Goal: Use online tool/utility: Use online tool/utility

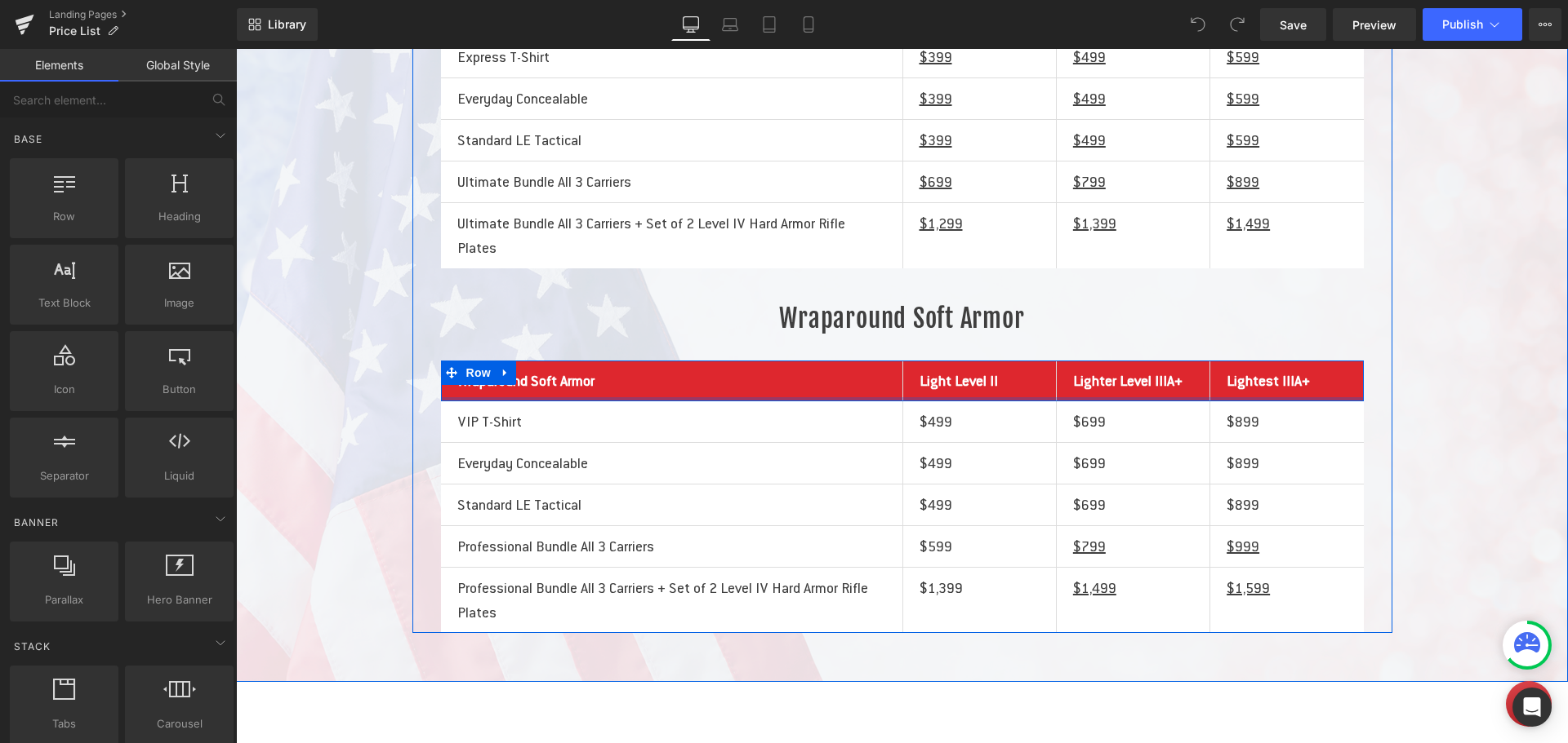
scroll to position [489, 0]
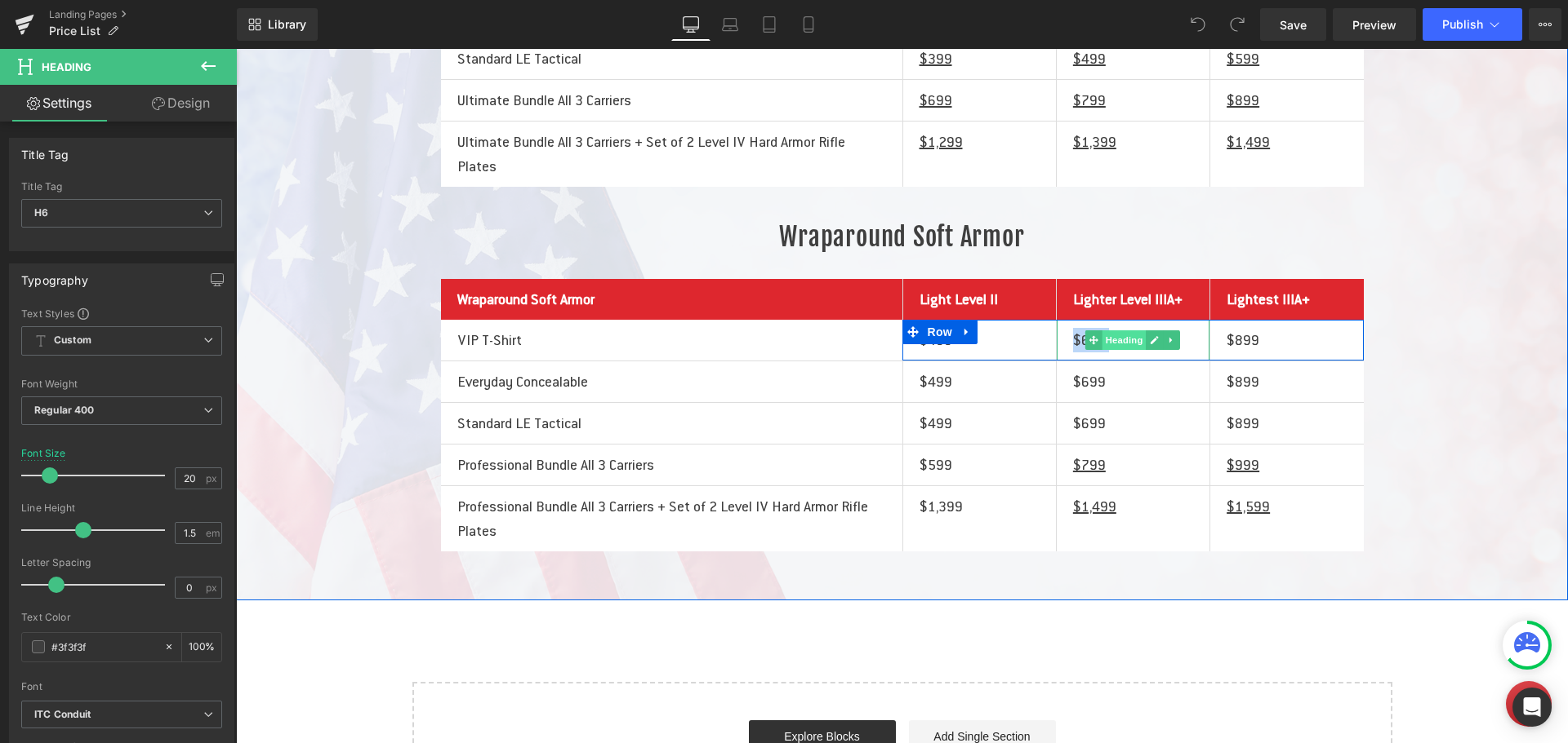
drag, startPoint x: 1068, startPoint y: 419, endPoint x: 1116, endPoint y: 416, distance: 48.1
click at [1116, 360] on div "$699 Heading" at bounding box center [1133, 340] width 152 height 41
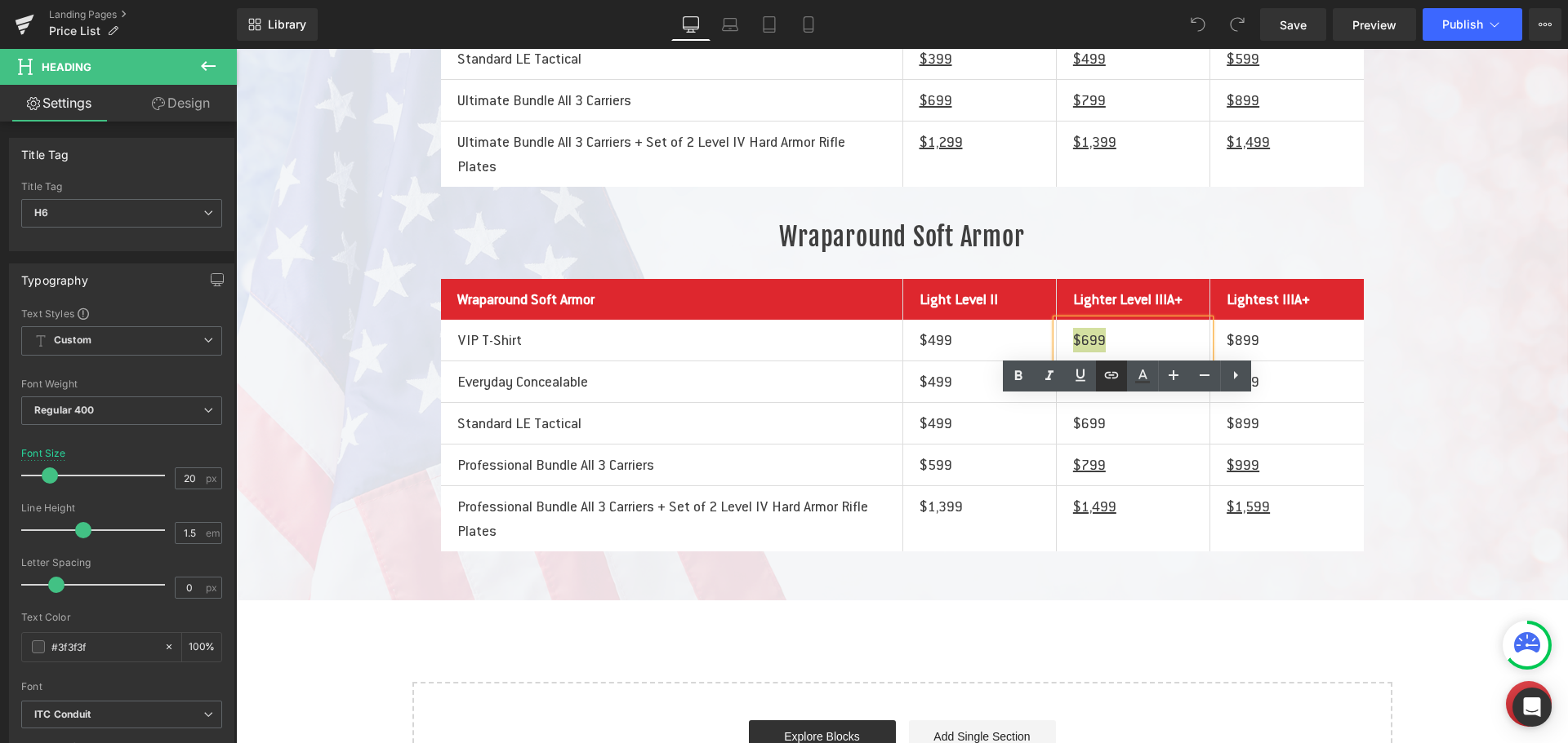
click at [1115, 375] on icon at bounding box center [1111, 376] width 20 height 20
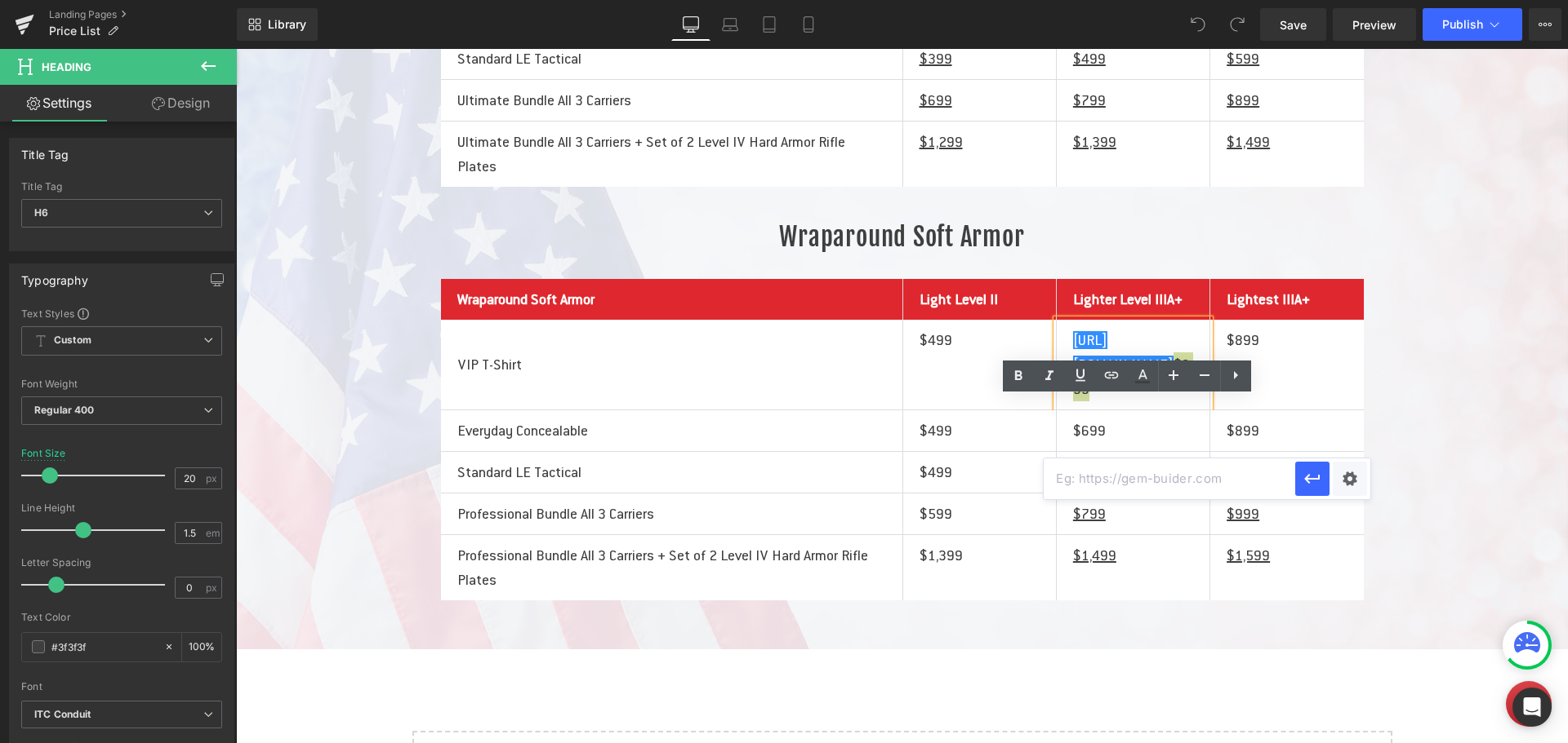
click at [1102, 479] on input "text" at bounding box center [1169, 479] width 251 height 41
paste input "[URL][DOMAIN_NAME]"
type input "[URL][DOMAIN_NAME]"
click at [1308, 485] on icon "button" at bounding box center [1312, 479] width 20 height 20
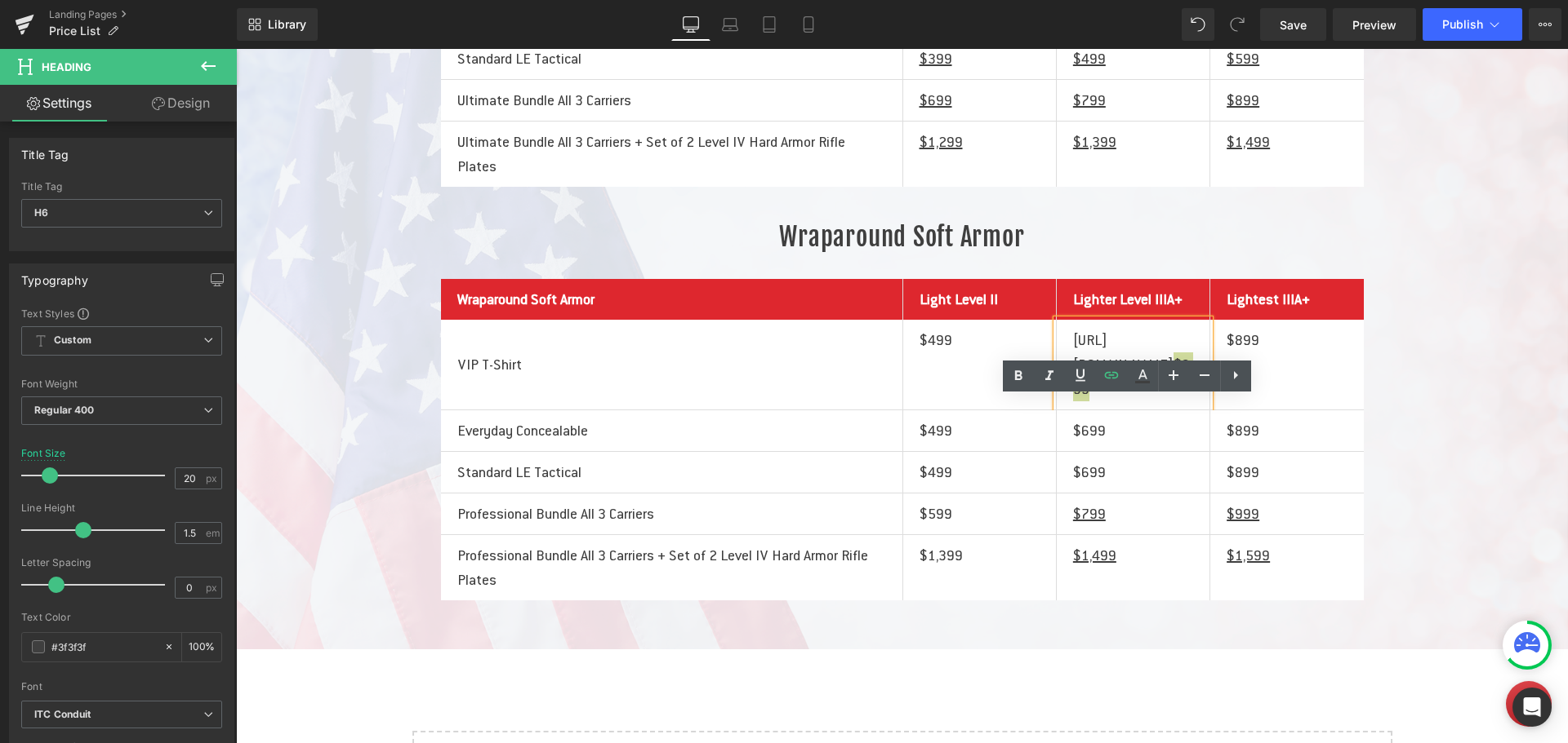
scroll to position [0, 0]
click at [1381, 387] on div "Front/Back Soft Armor Heading Front/Back Soft Armor Heading Light Level II Head…" at bounding box center [902, 226] width 979 height 750
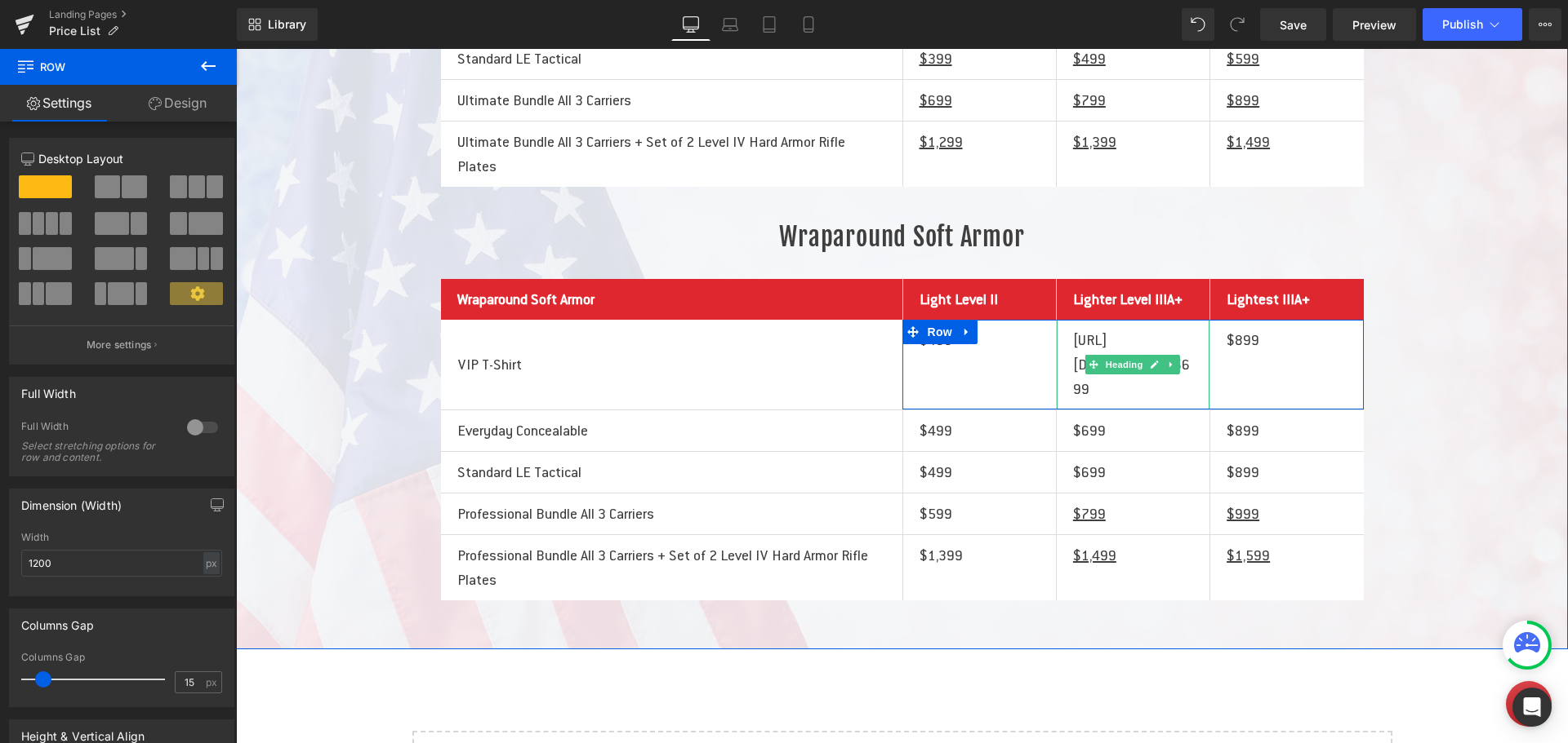
click at [1162, 401] on h6 "[URL][DOMAIN_NAME] $699" at bounding box center [1133, 365] width 120 height 74
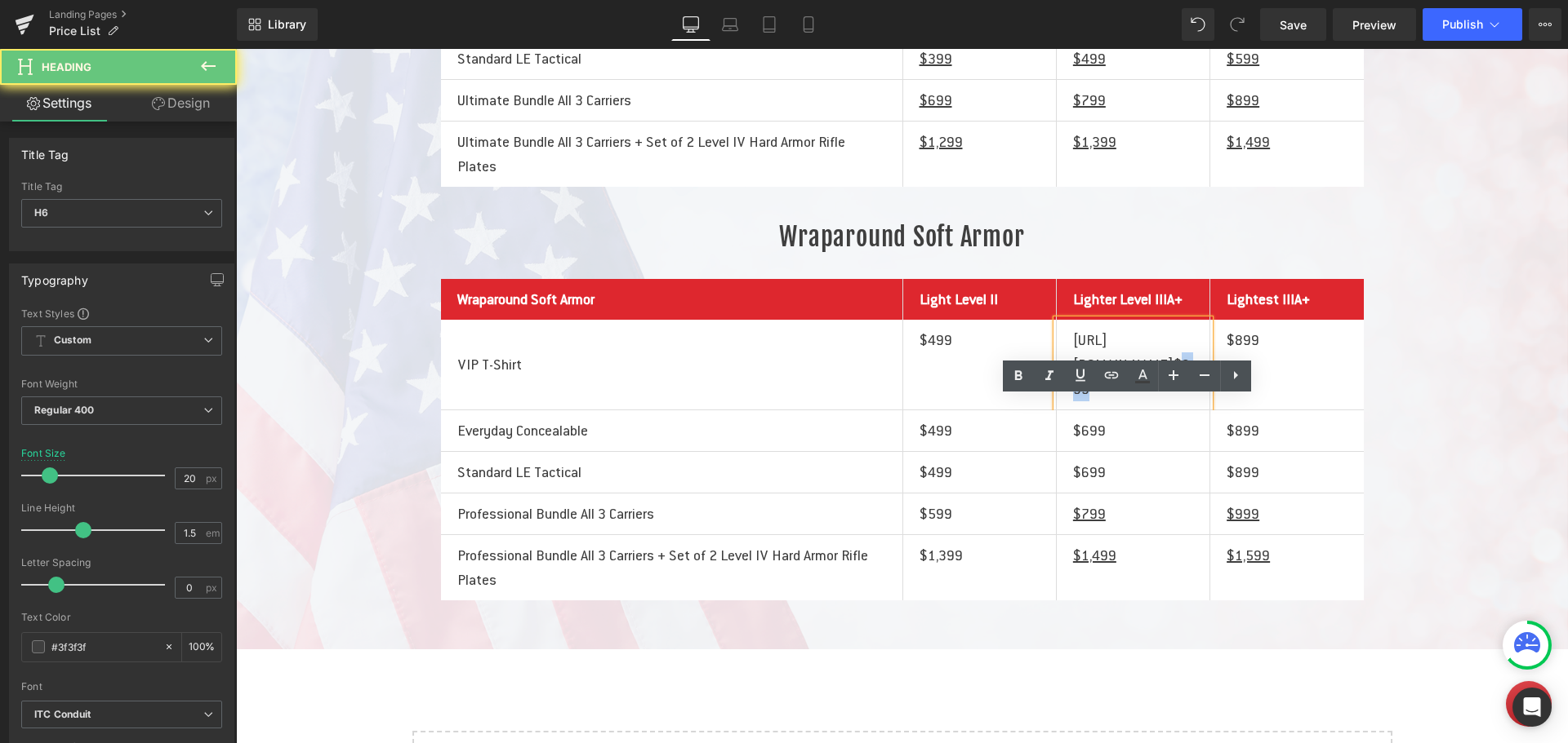
click at [1162, 401] on h6 "[URL][DOMAIN_NAME] $699" at bounding box center [1133, 365] width 120 height 74
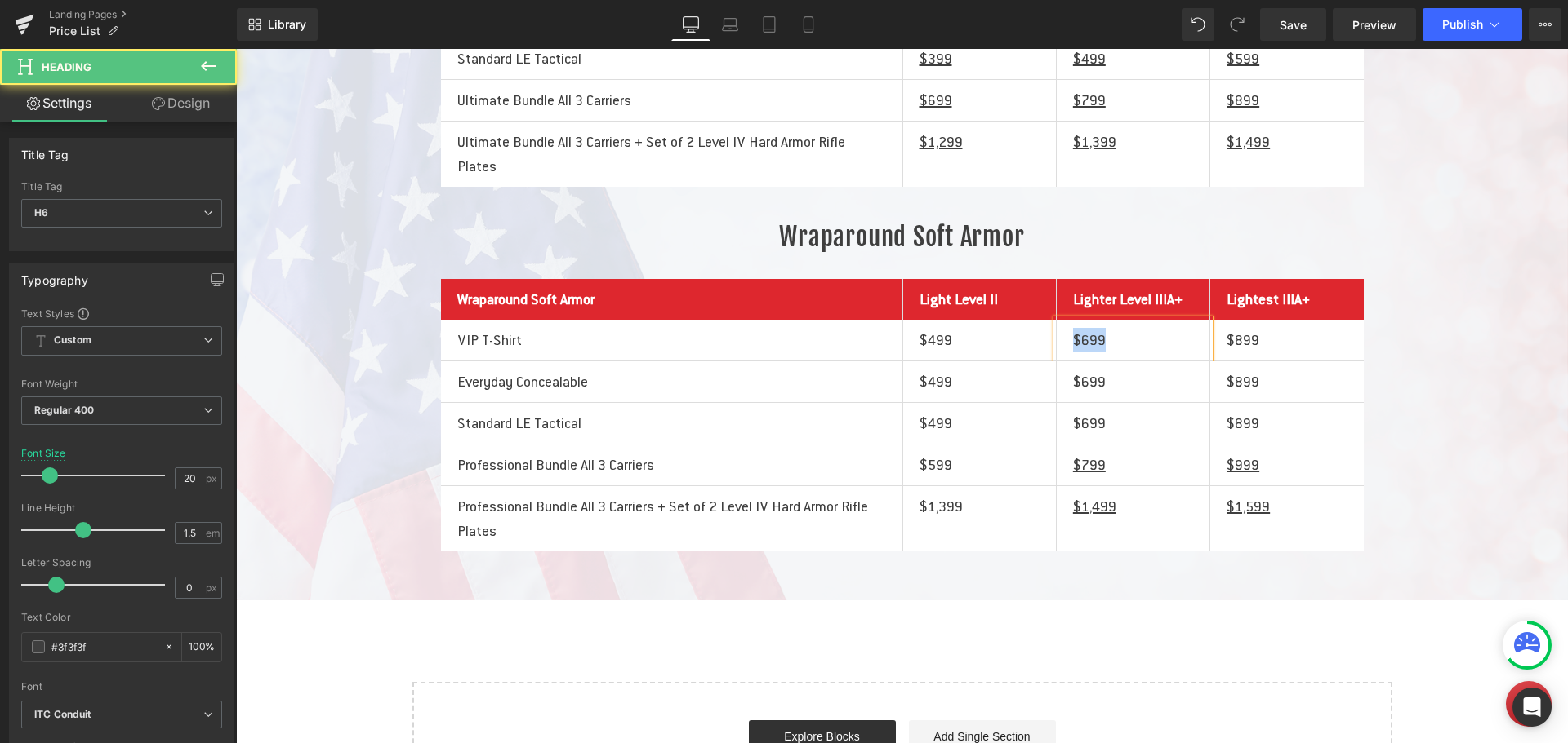
drag, startPoint x: 1099, startPoint y: 418, endPoint x: 1066, endPoint y: 420, distance: 33.1
click at [1066, 360] on div "$699" at bounding box center [1133, 340] width 152 height 41
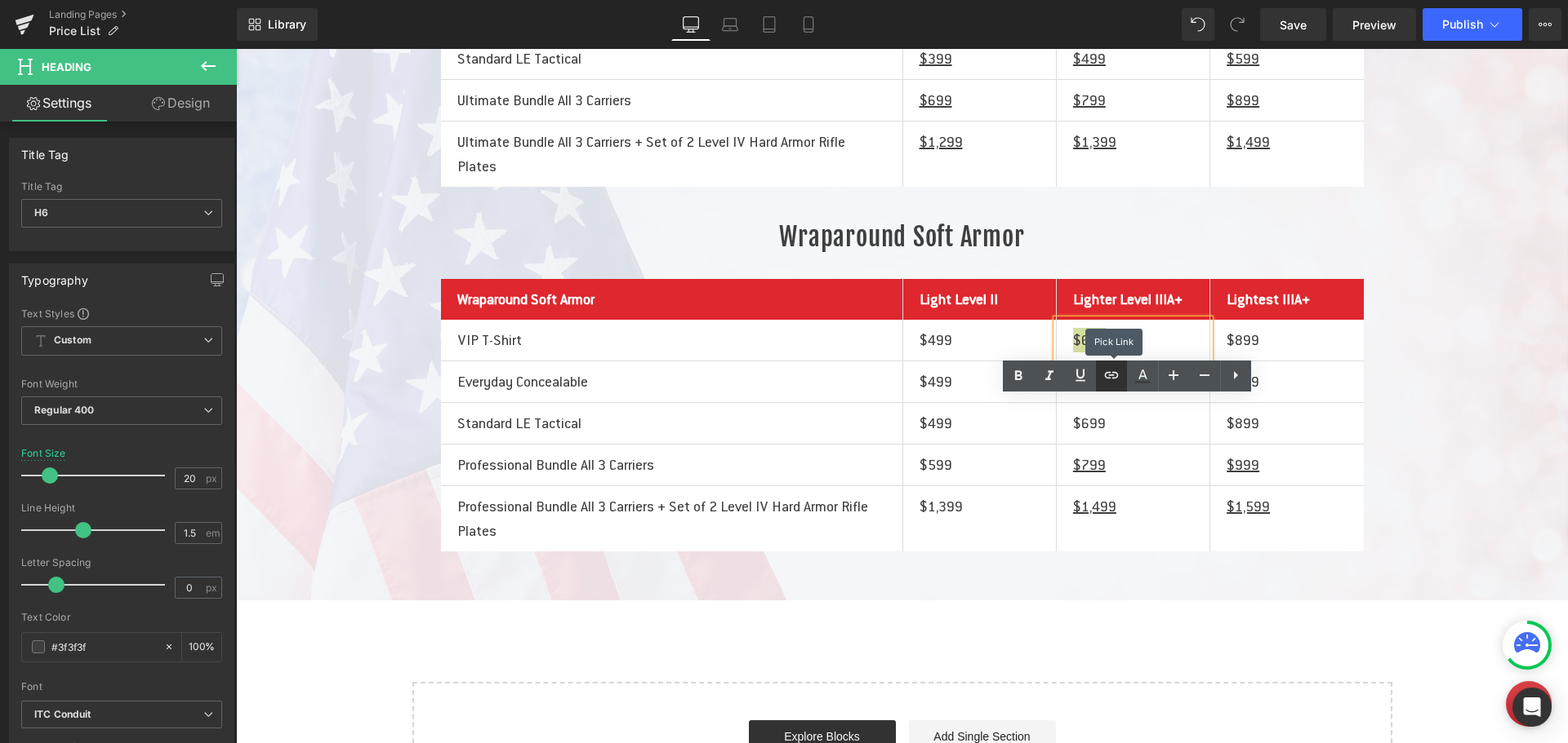
click at [1116, 385] on link at bounding box center [1111, 376] width 31 height 31
click at [1106, 456] on input "text" at bounding box center [1169, 455] width 251 height 41
paste input "[URL][DOMAIN_NAME]"
click at [1419, 434] on div "Liquid Front/Back Soft Armor Heading Front/Back Soft Armor Heading Light Level …" at bounding box center [902, 181] width 1332 height 741
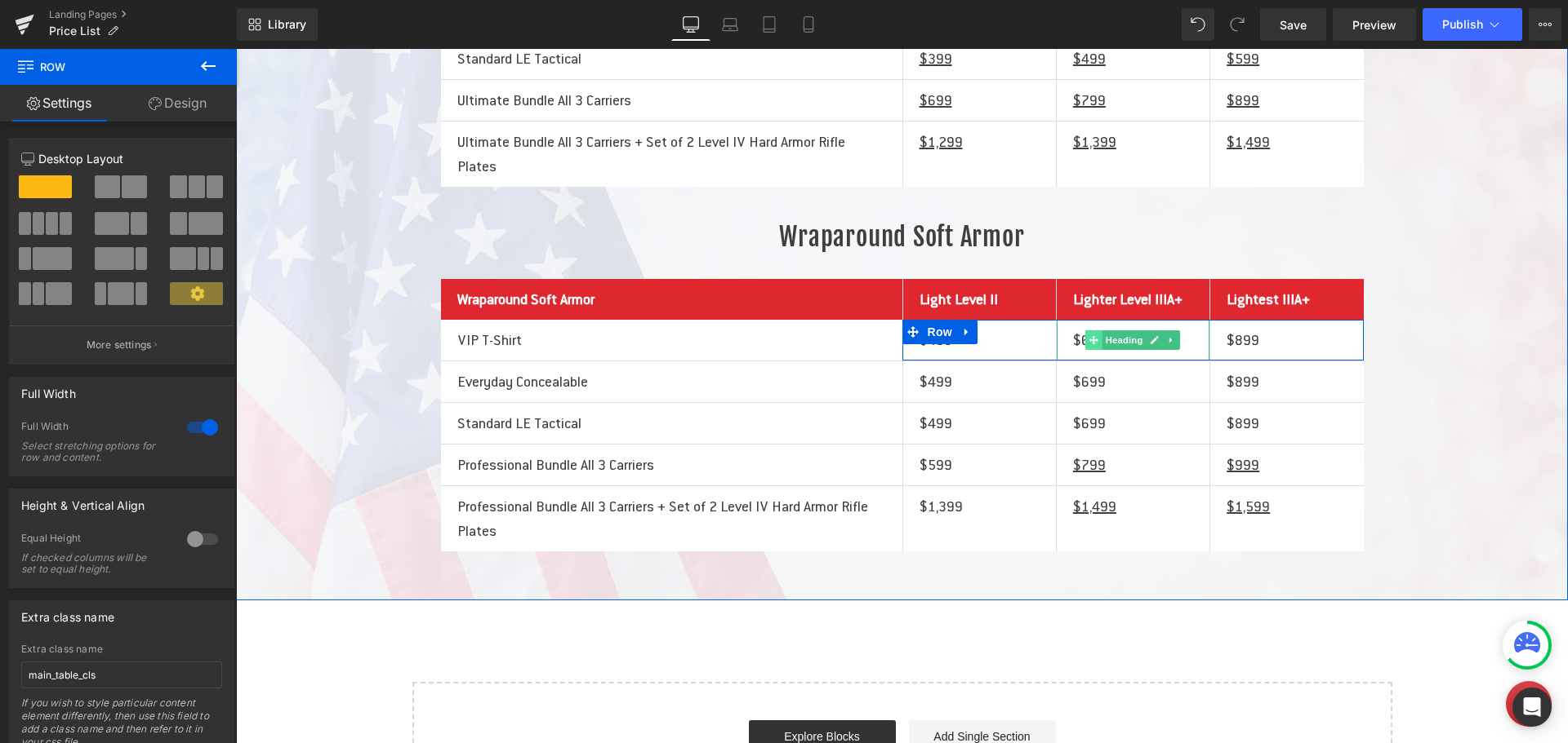
click at [1085, 350] on span at bounding box center [1093, 340] width 17 height 20
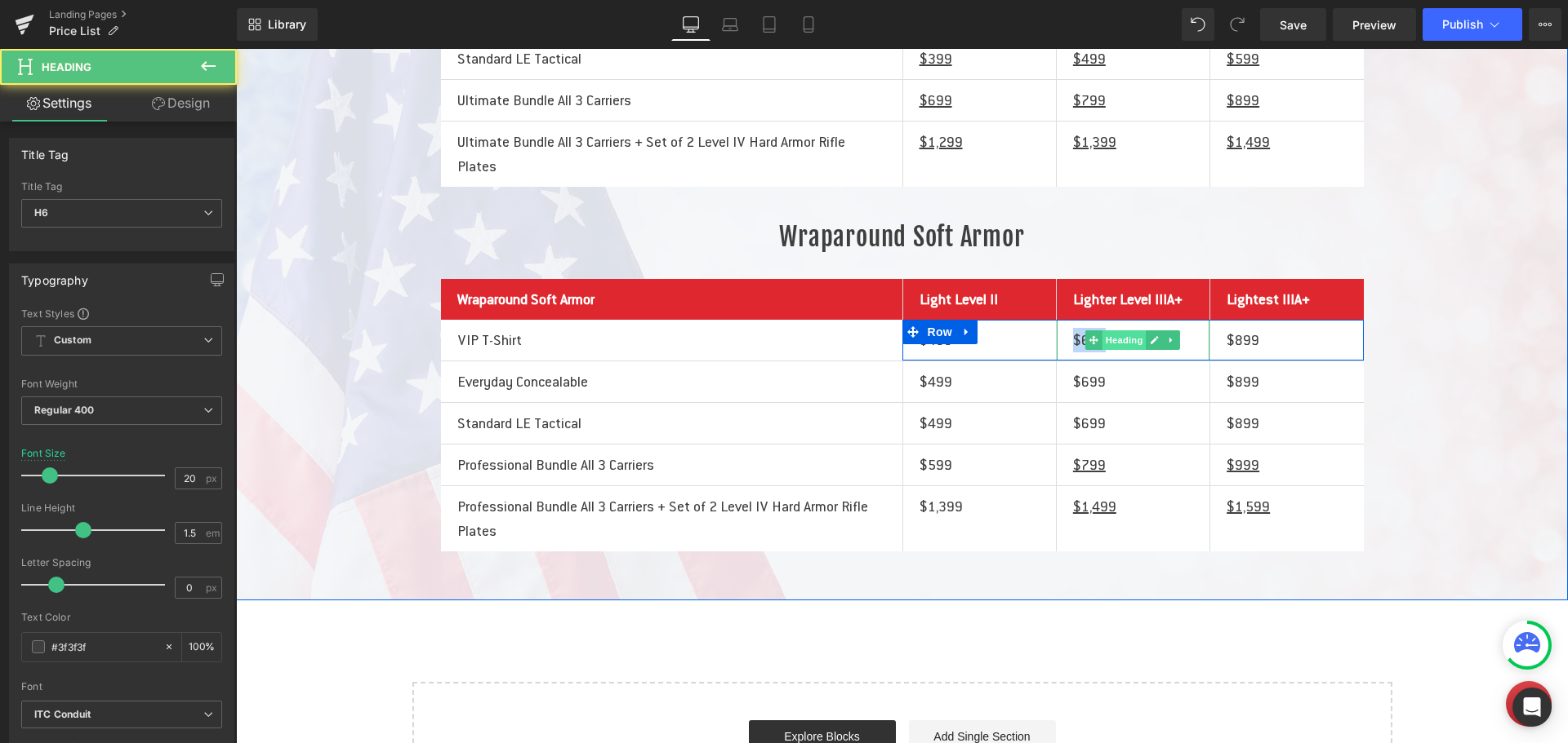
drag, startPoint x: 1065, startPoint y: 418, endPoint x: 1115, endPoint y: 417, distance: 50.0
click at [1115, 360] on div "$699 Heading" at bounding box center [1133, 340] width 152 height 41
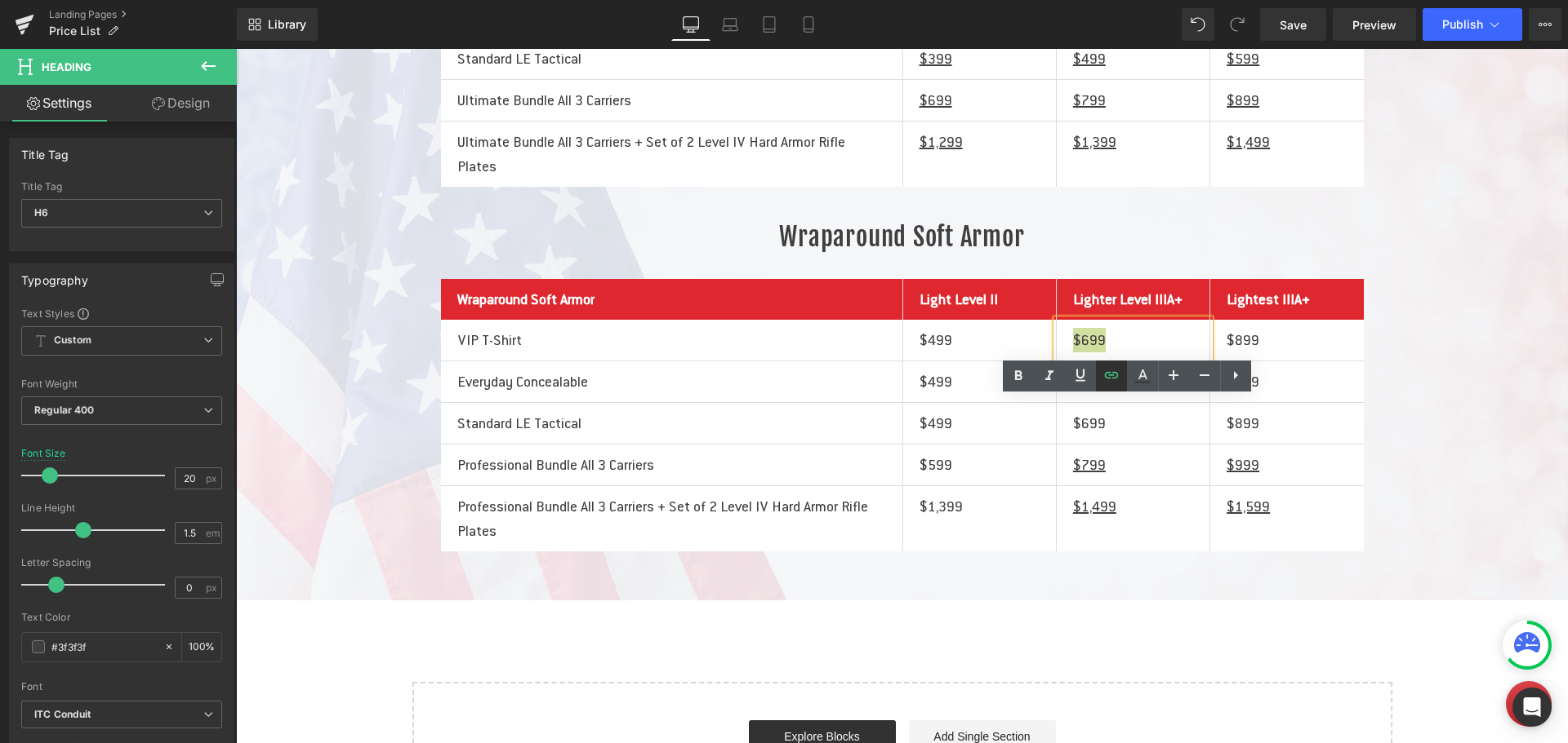
click at [1114, 378] on icon at bounding box center [1111, 376] width 20 height 20
type input "[URL][DOMAIN_NAME]"
click at [1078, 376] on icon at bounding box center [1080, 375] width 10 height 12
click at [1404, 397] on div "Liquid Front/Back Soft Armor Heading Front/Back Soft Armor Heading Light Level …" at bounding box center [902, 181] width 1332 height 741
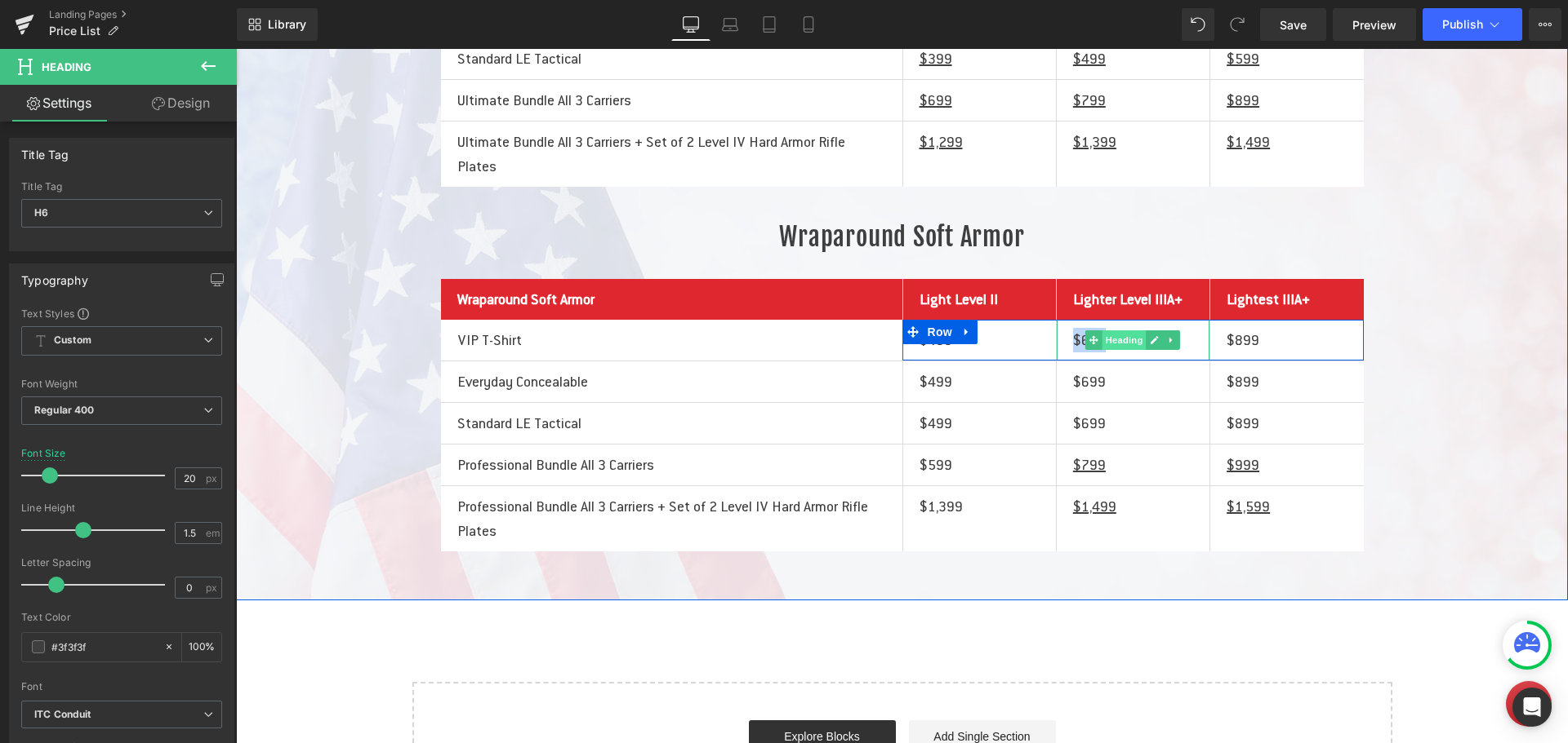
drag, startPoint x: 1067, startPoint y: 417, endPoint x: 1113, endPoint y: 422, distance: 46.3
click at [1113, 360] on div "$699 Heading" at bounding box center [1133, 340] width 152 height 41
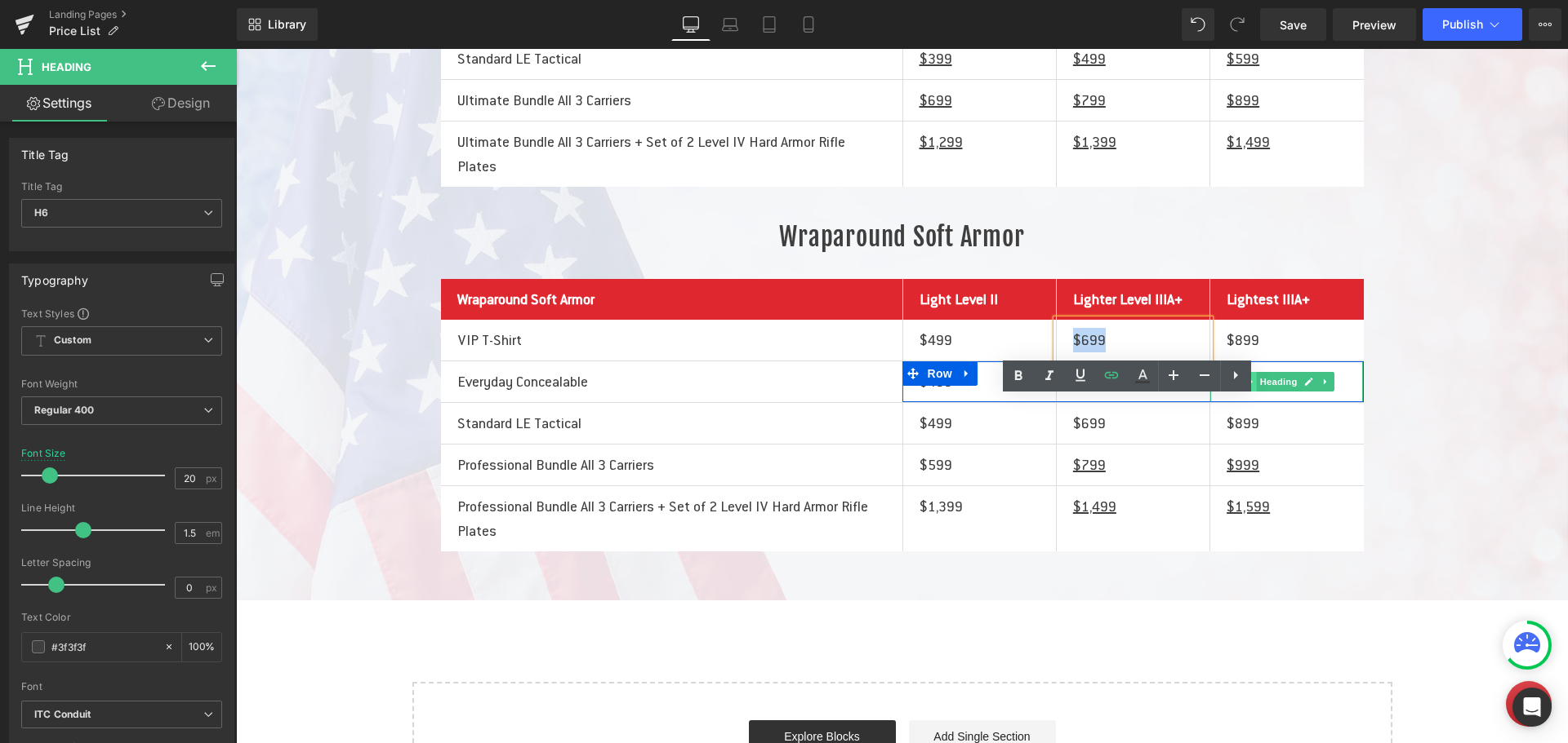
click at [1240, 392] on span at bounding box center [1247, 382] width 17 height 20
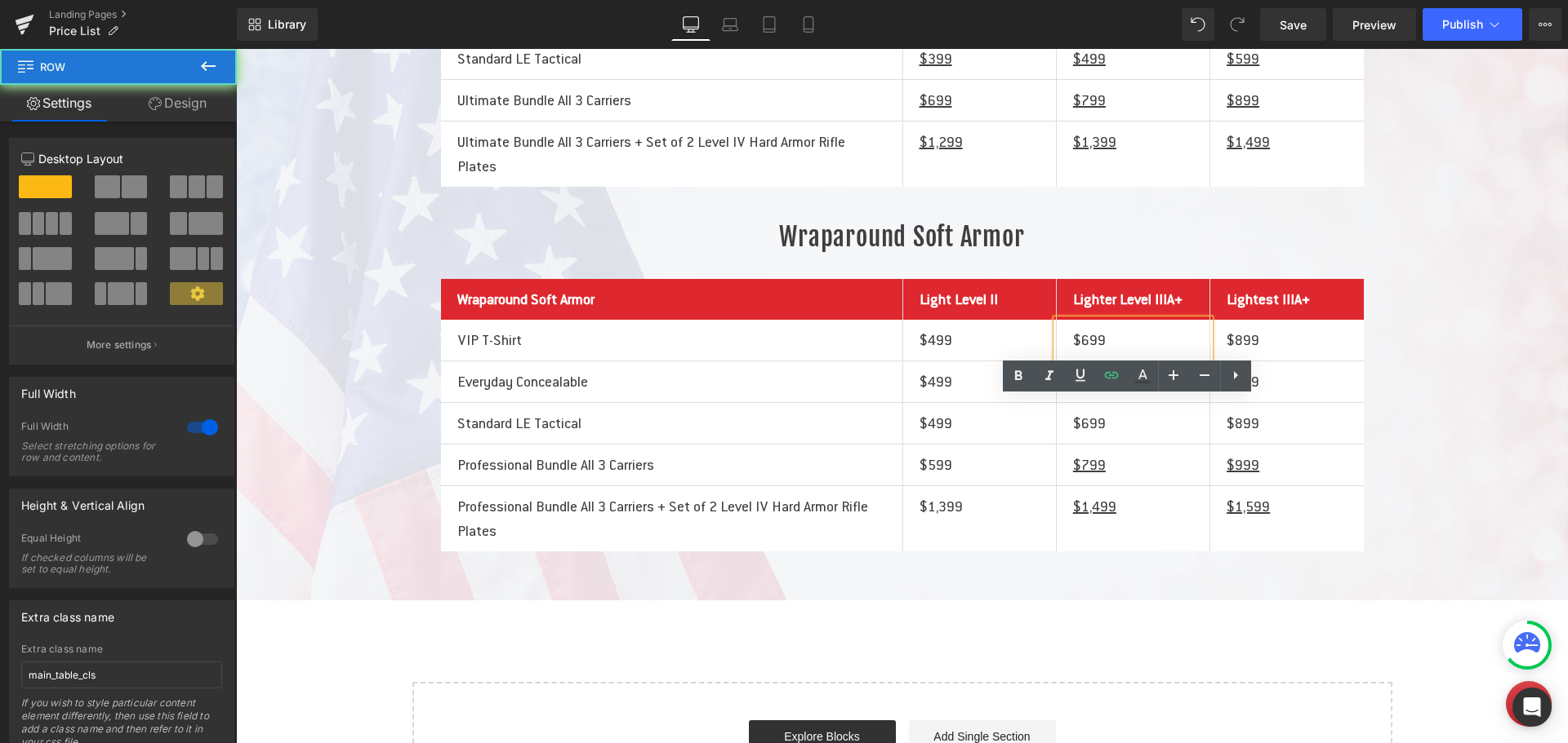
click at [1415, 510] on div "Liquid Front/Back Soft Armor Heading Front/Back Soft Armor Heading Light Level …" at bounding box center [902, 181] width 1332 height 741
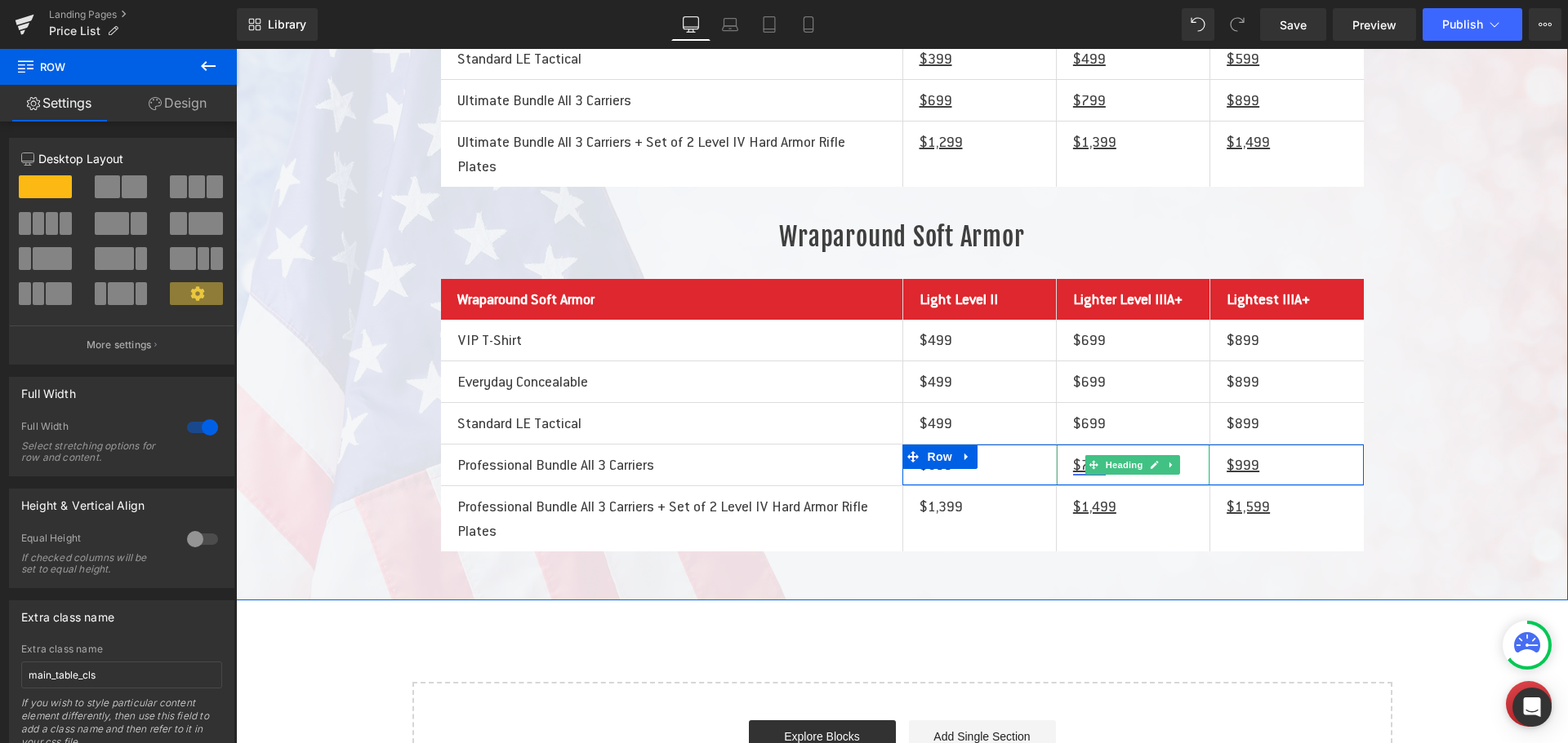
click at [1073, 474] on u "$799" at bounding box center [1089, 465] width 33 height 18
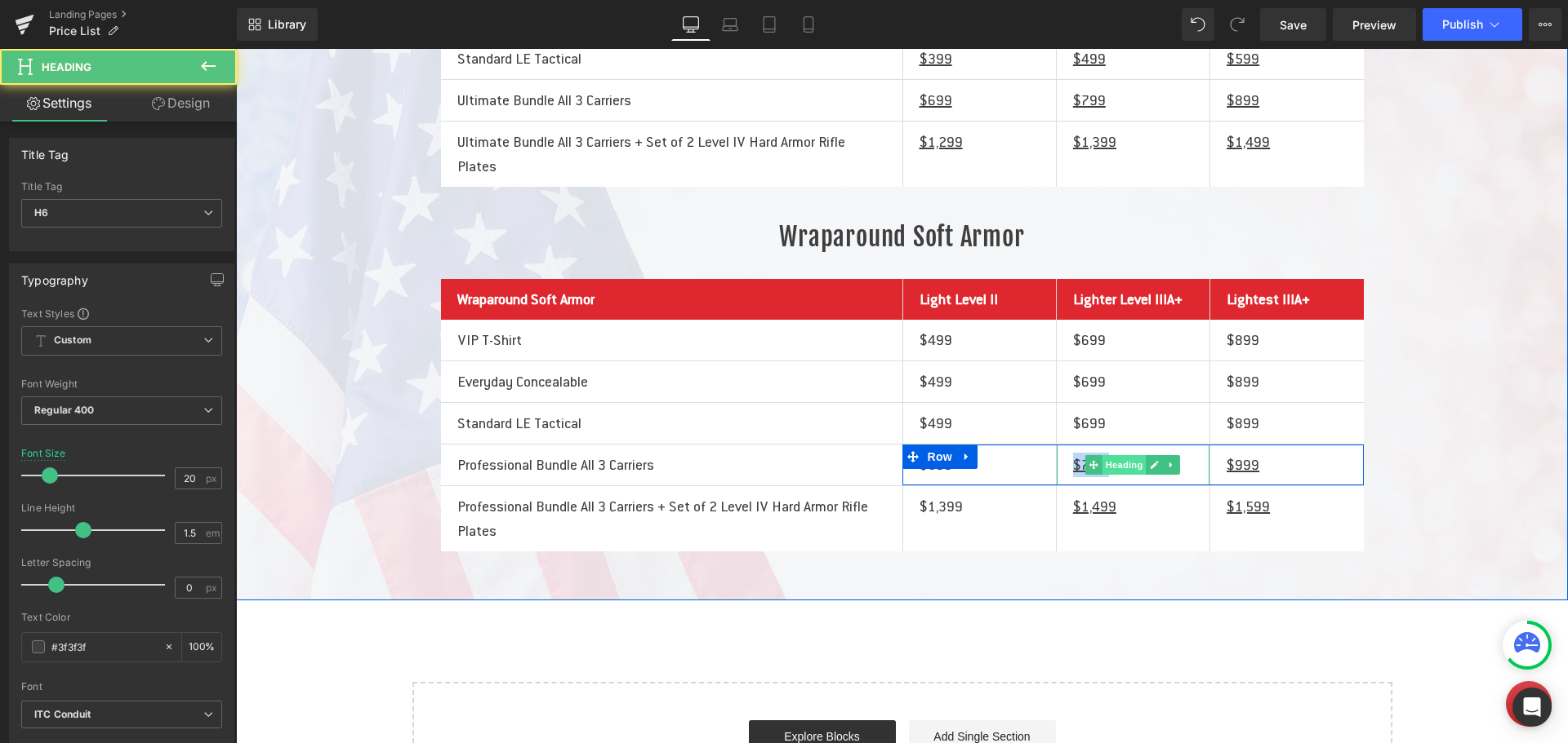
drag, startPoint x: 1057, startPoint y: 545, endPoint x: 1121, endPoint y: 540, distance: 64.2
click at [1121, 486] on div "$799 Heading" at bounding box center [1133, 465] width 152 height 41
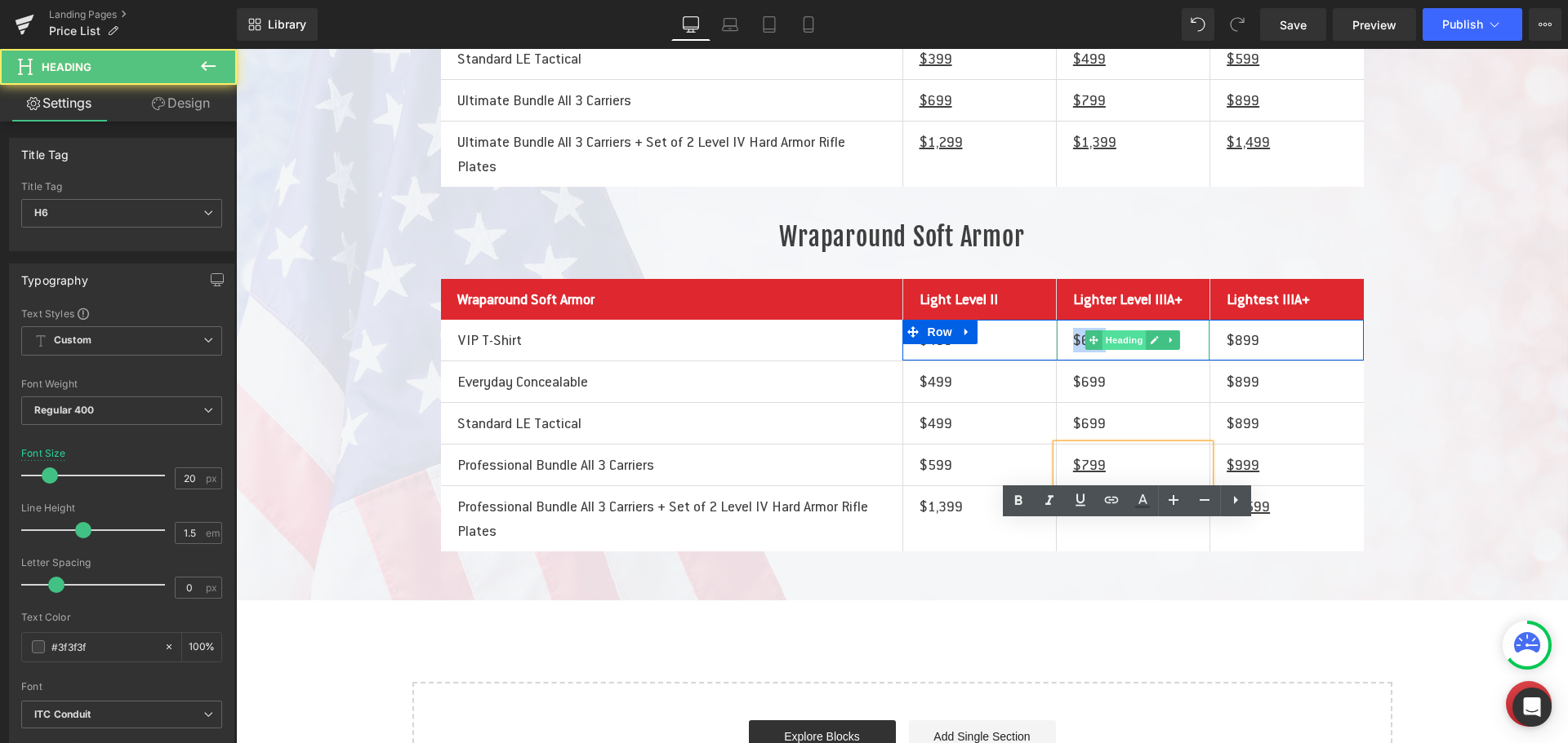
drag, startPoint x: 1058, startPoint y: 416, endPoint x: 1117, endPoint y: 416, distance: 59.0
click at [1117, 360] on div "$699 Heading" at bounding box center [1133, 340] width 152 height 41
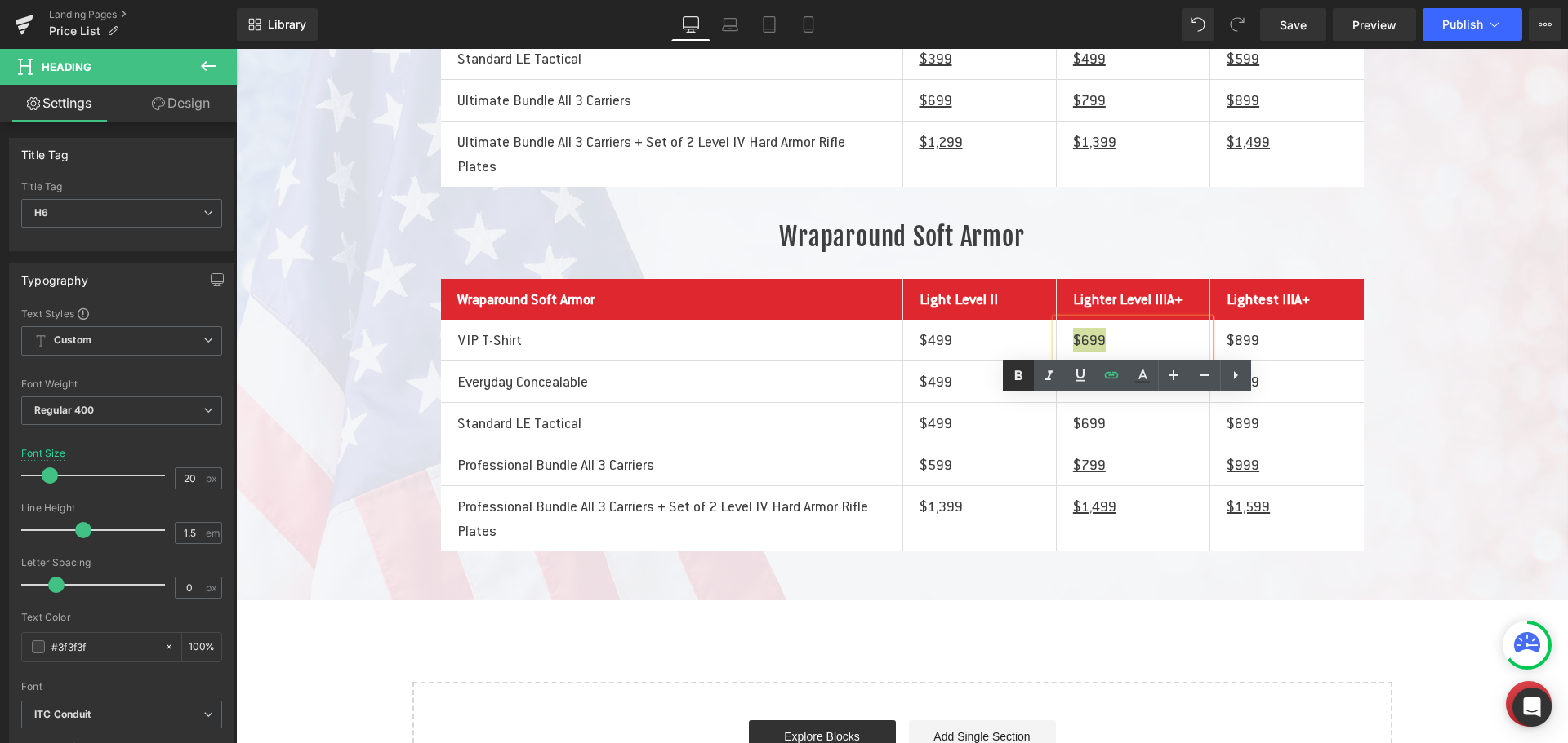
click at [1020, 376] on icon at bounding box center [1018, 376] width 20 height 20
click at [1052, 377] on icon at bounding box center [1049, 376] width 20 height 20
click at [1052, 377] on icon at bounding box center [1049, 376] width 20 height 20
click at [1078, 376] on icon at bounding box center [1080, 375] width 10 height 12
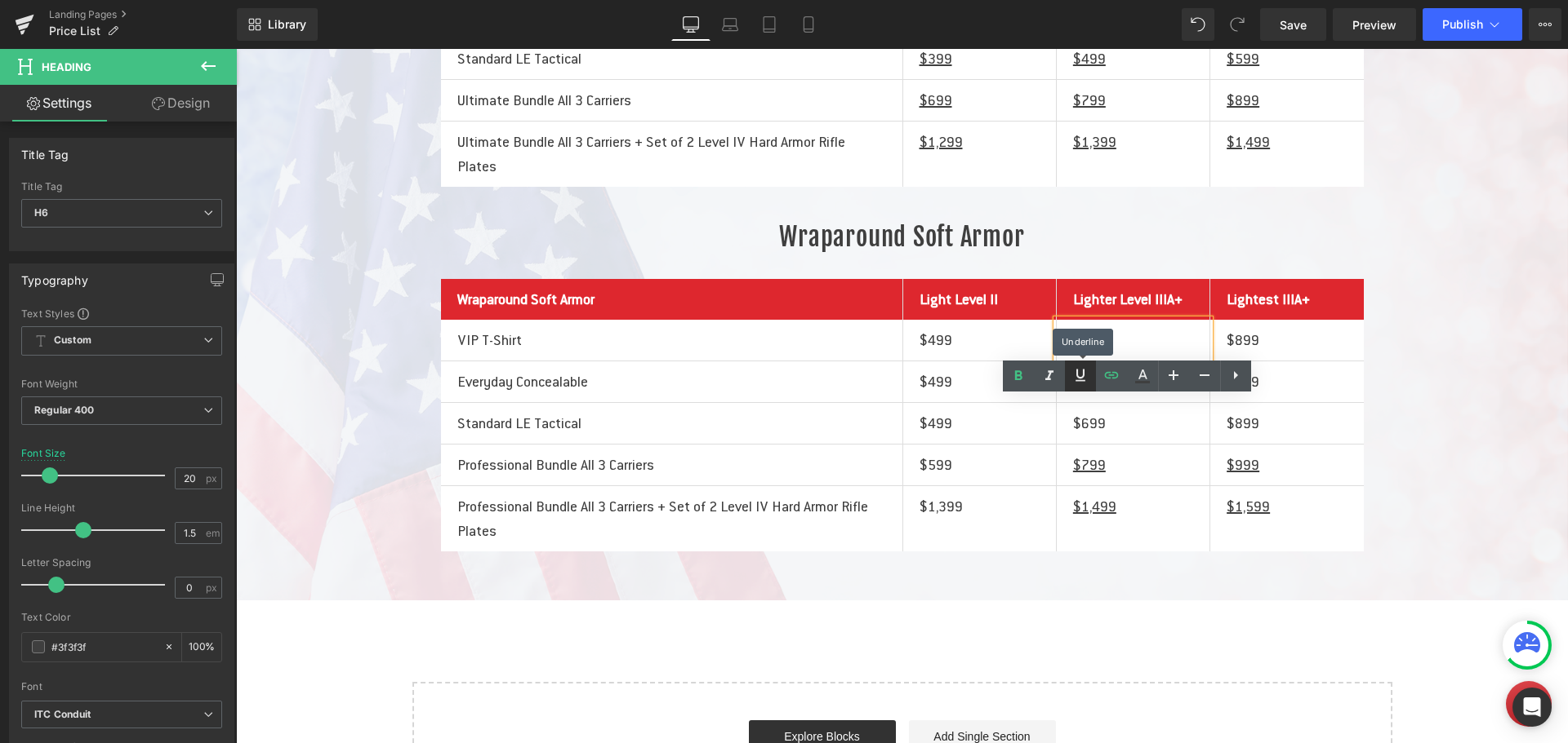
click at [1078, 376] on icon at bounding box center [1080, 375] width 10 height 12
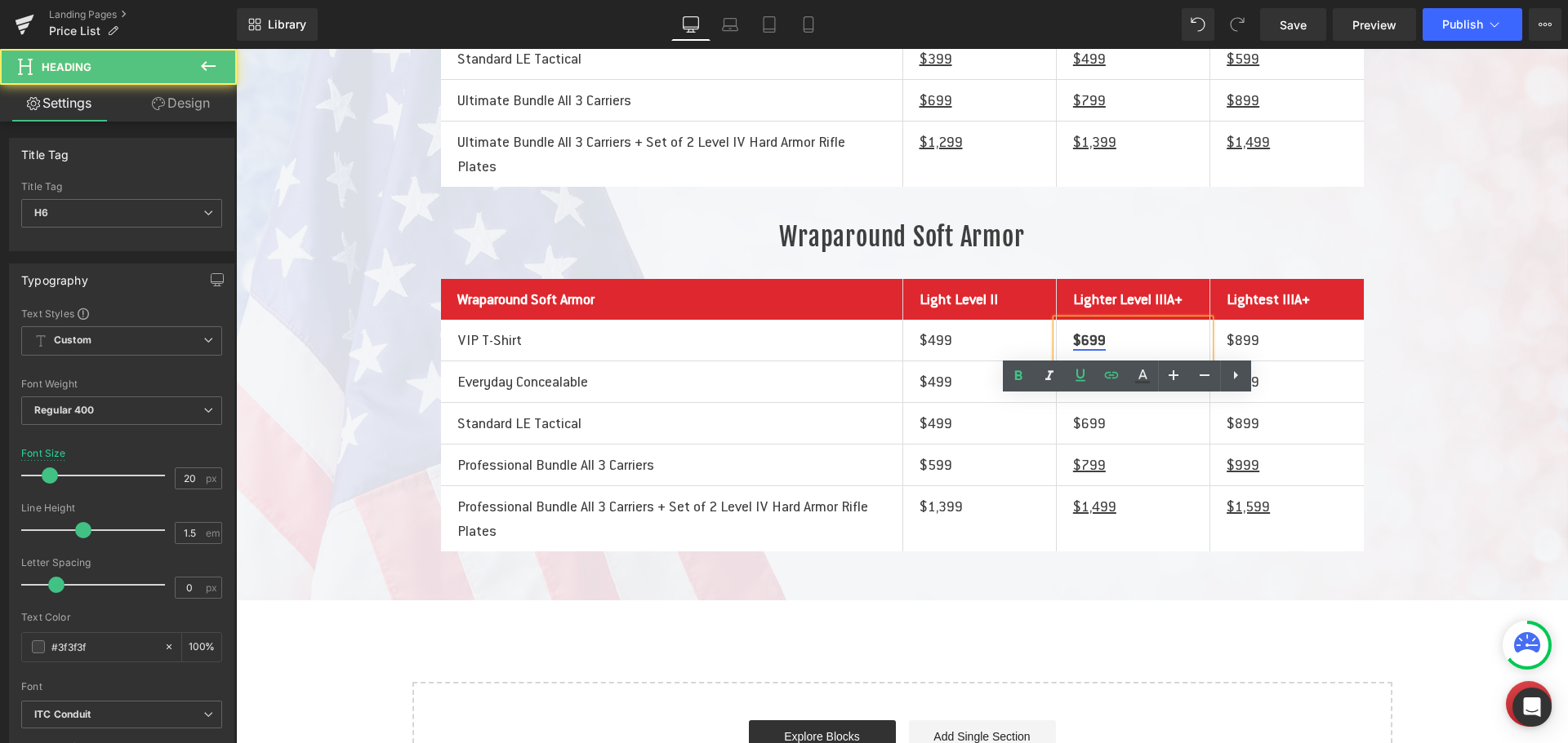
click at [1086, 349] on strong "$699" at bounding box center [1089, 340] width 33 height 18
click at [1099, 349] on strong "$699" at bounding box center [1089, 340] width 33 height 18
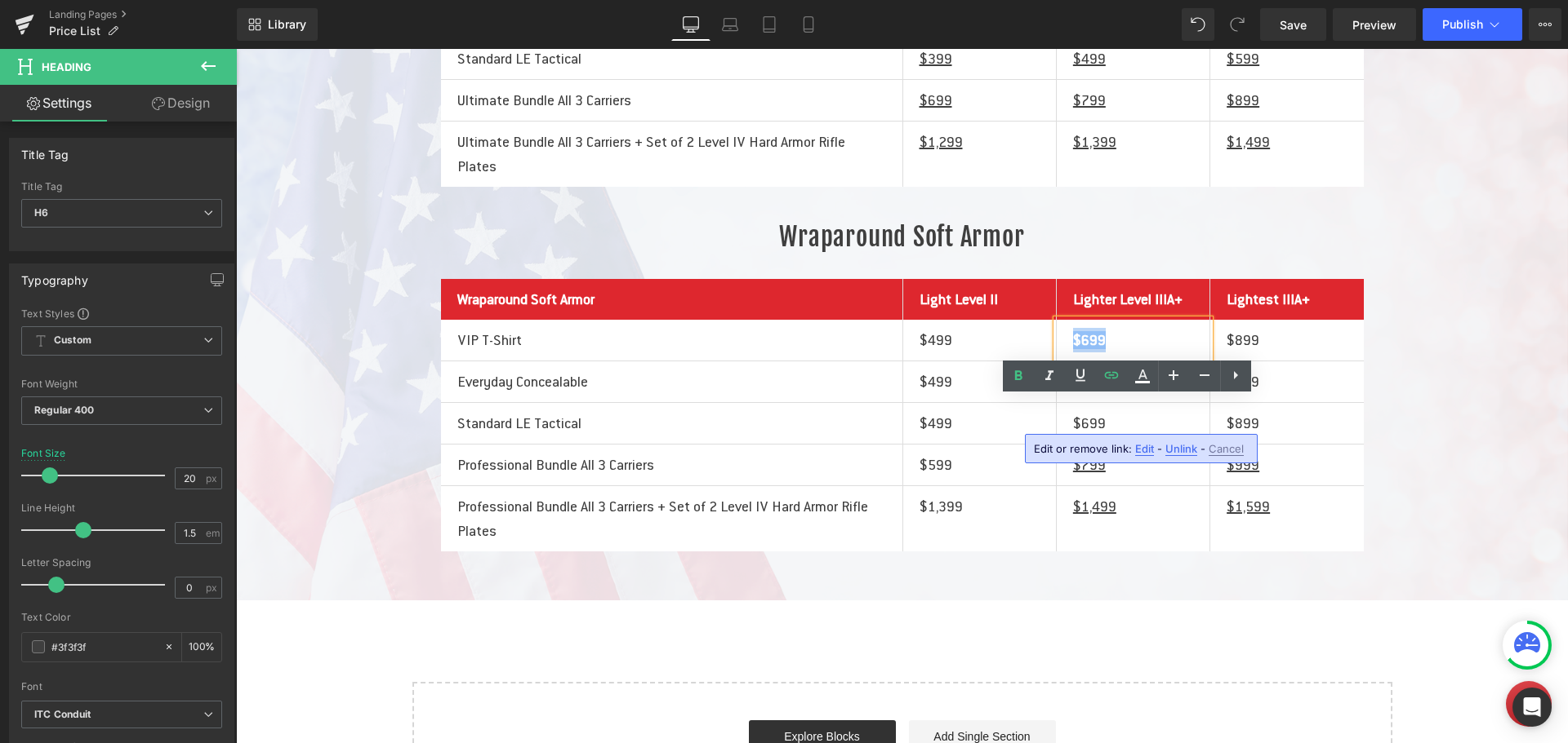
drag, startPoint x: 1102, startPoint y: 418, endPoint x: 1061, endPoint y: 421, distance: 41.1
click at [1063, 360] on div "$699" at bounding box center [1133, 340] width 152 height 41
click at [1017, 376] on icon at bounding box center [1019, 375] width 7 height 10
click at [1109, 352] on h6 "$699" at bounding box center [1133, 341] width 120 height 25
